Goal: Information Seeking & Learning: Learn about a topic

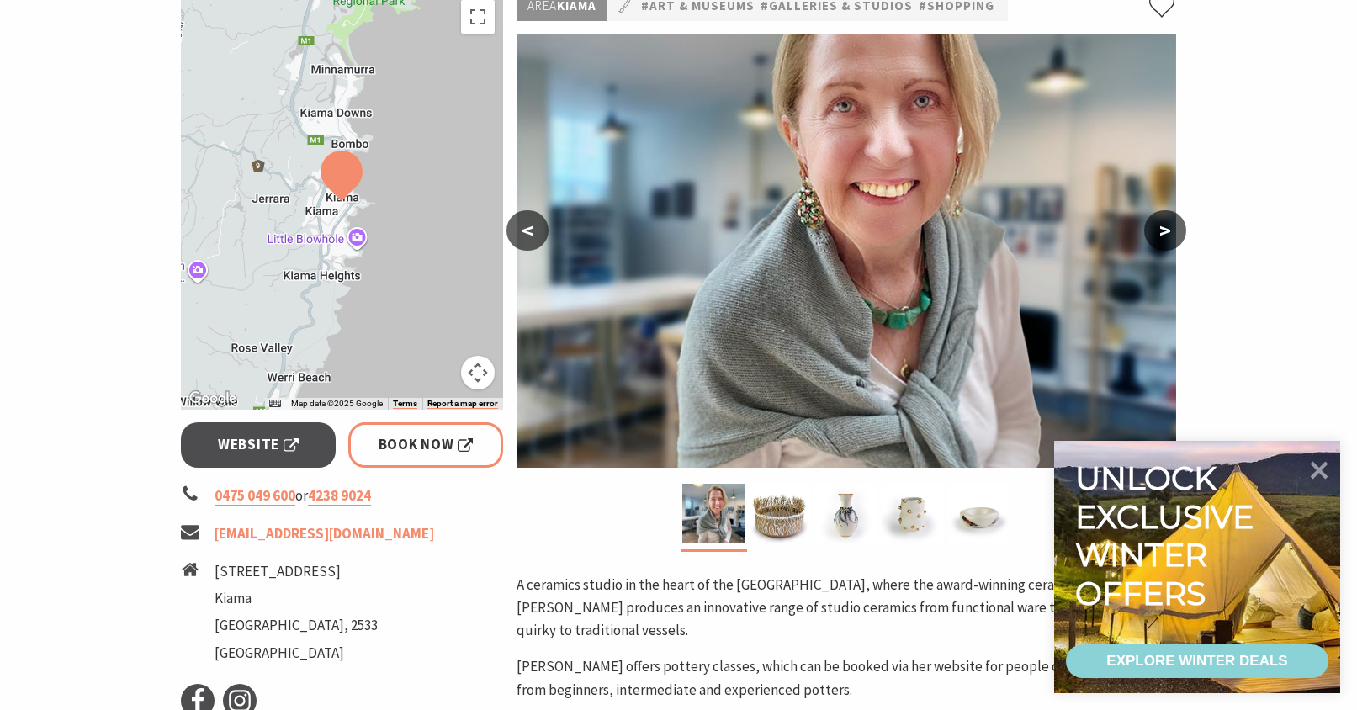
scroll to position [348, 0]
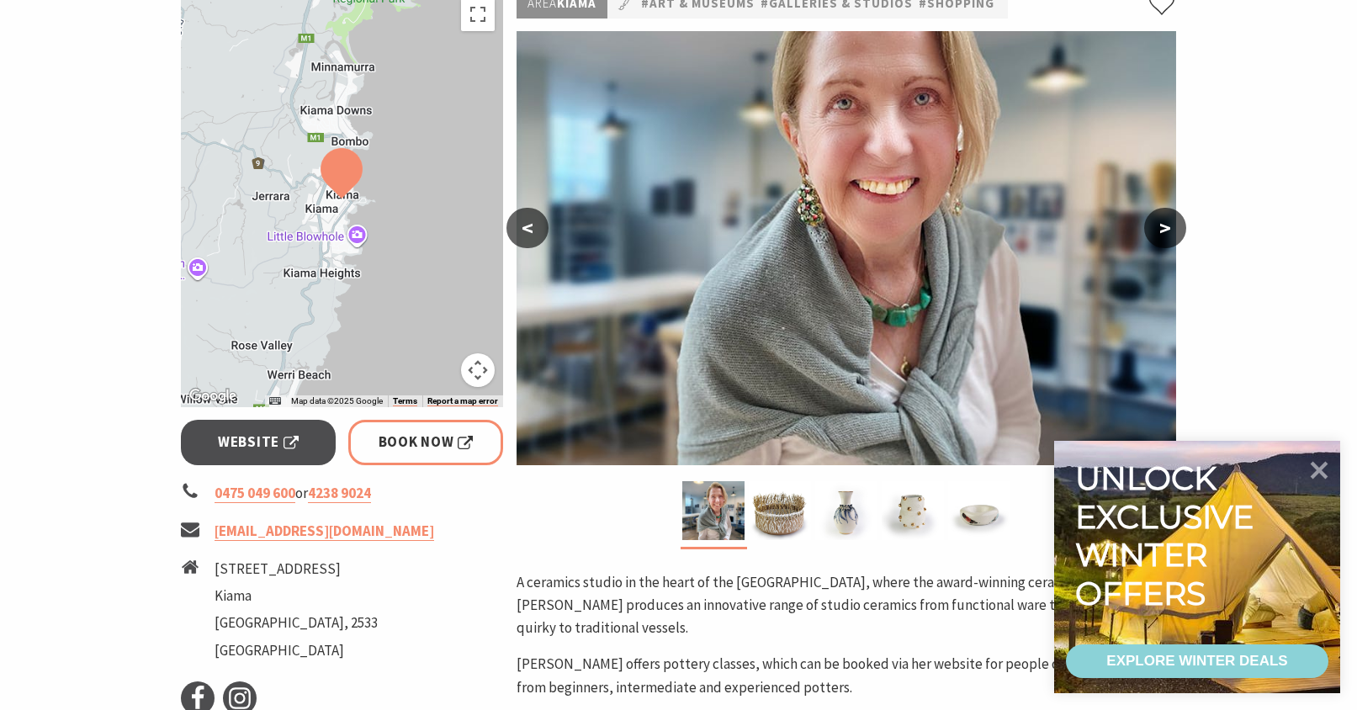
click at [1166, 234] on button ">" at bounding box center [1165, 228] width 42 height 40
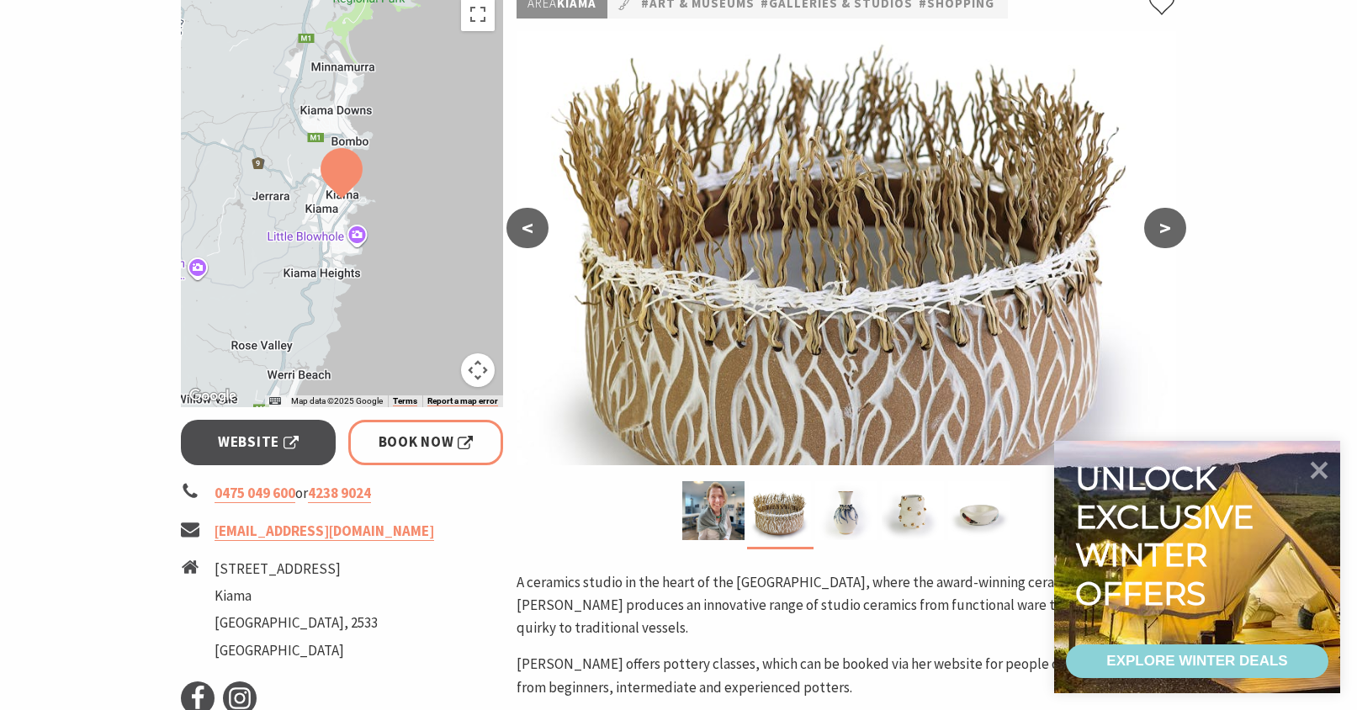
click at [537, 210] on button "<" at bounding box center [527, 228] width 42 height 40
